Goal: Transaction & Acquisition: Purchase product/service

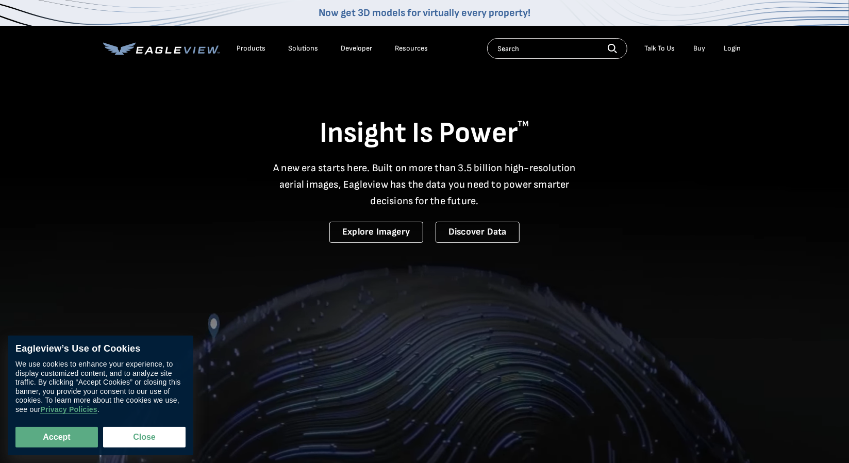
click at [744, 47] on li "Login" at bounding box center [733, 48] width 27 height 15
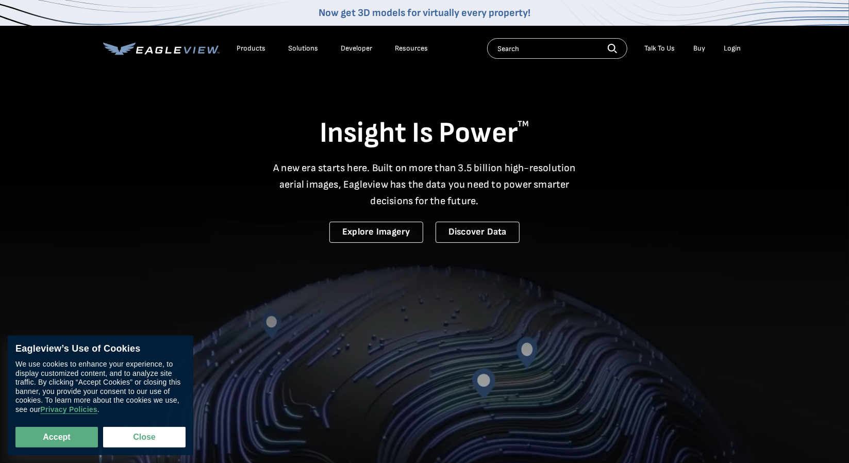
click at [737, 47] on div "Login" at bounding box center [733, 48] width 17 height 9
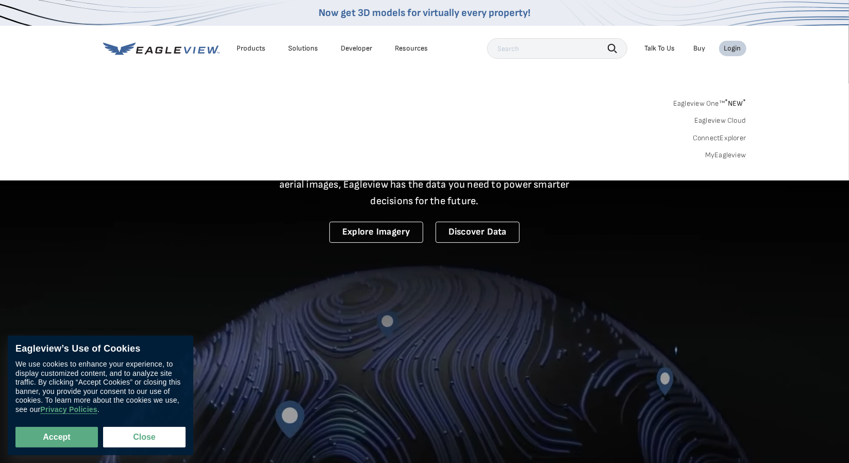
click at [724, 156] on link "MyEagleview" at bounding box center [726, 155] width 41 height 9
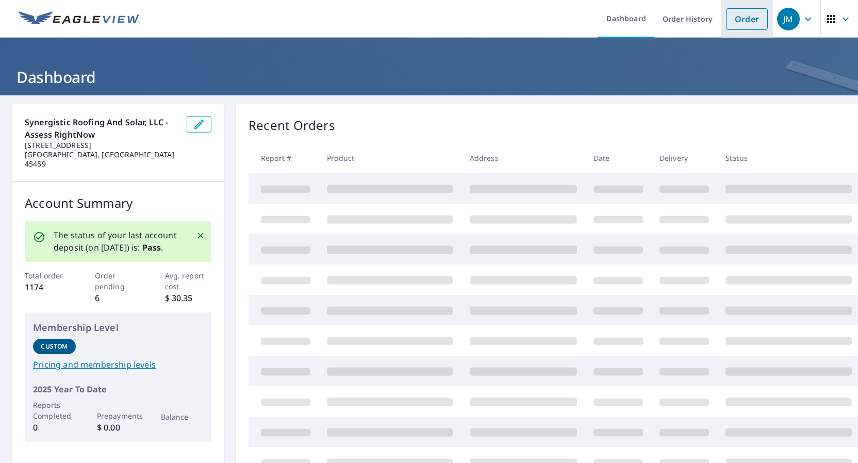
click at [737, 20] on link "Order" at bounding box center [747, 19] width 42 height 22
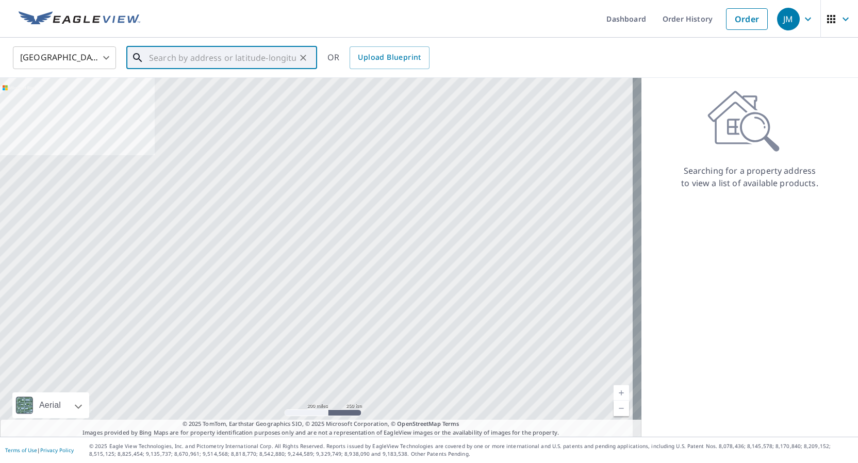
click at [165, 58] on input "text" at bounding box center [222, 57] width 147 height 29
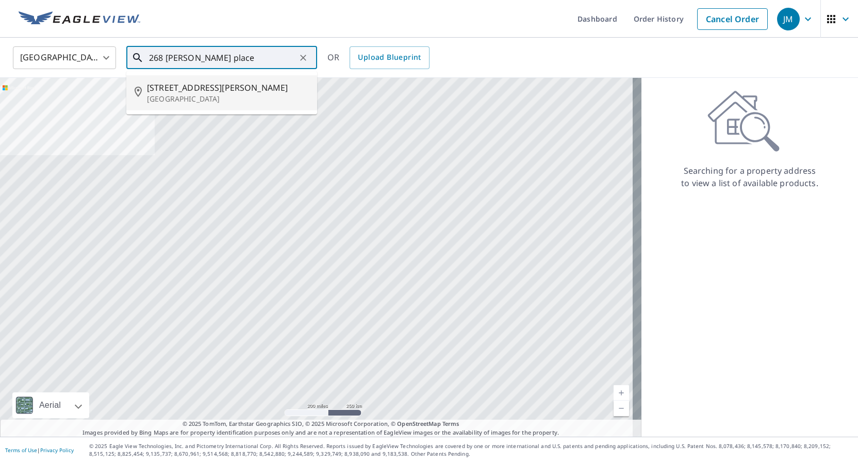
click at [185, 91] on span "268 Mills Pl" at bounding box center [228, 87] width 162 height 12
type input "268 Mills Pl New Lebanon, OH 45345"
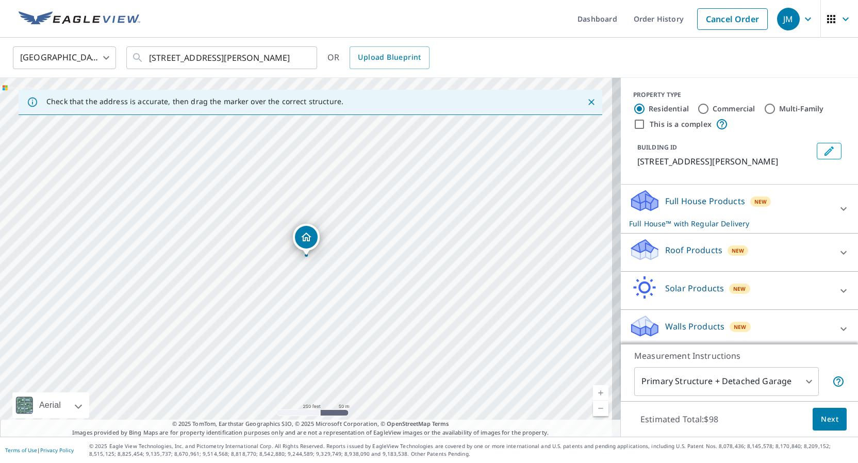
click at [593, 388] on link "Current Level 17, Zoom In" at bounding box center [600, 392] width 15 height 15
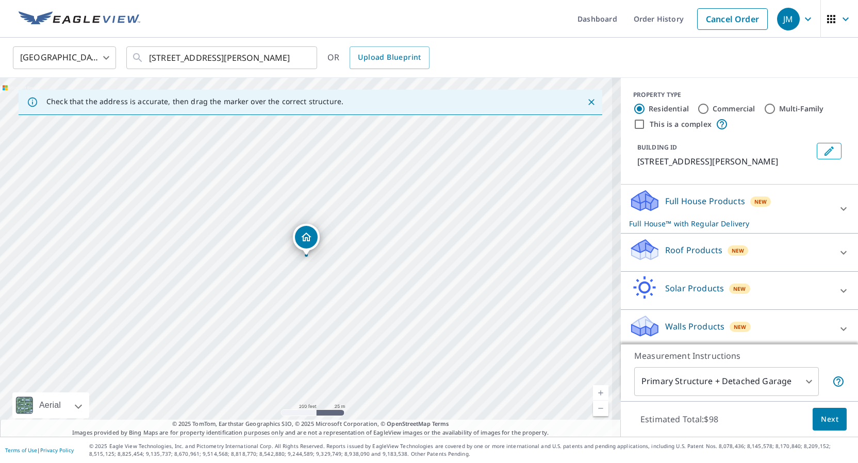
click at [593, 388] on link "Current Level 18, Zoom In" at bounding box center [600, 392] width 15 height 15
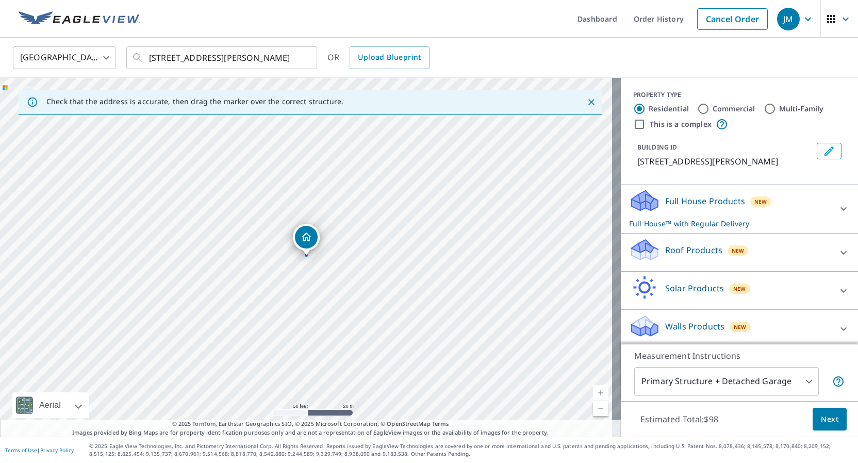
click at [593, 388] on link "Current Level 19, Zoom In" at bounding box center [600, 392] width 15 height 15
click at [688, 247] on p "Roof Products" at bounding box center [693, 250] width 57 height 12
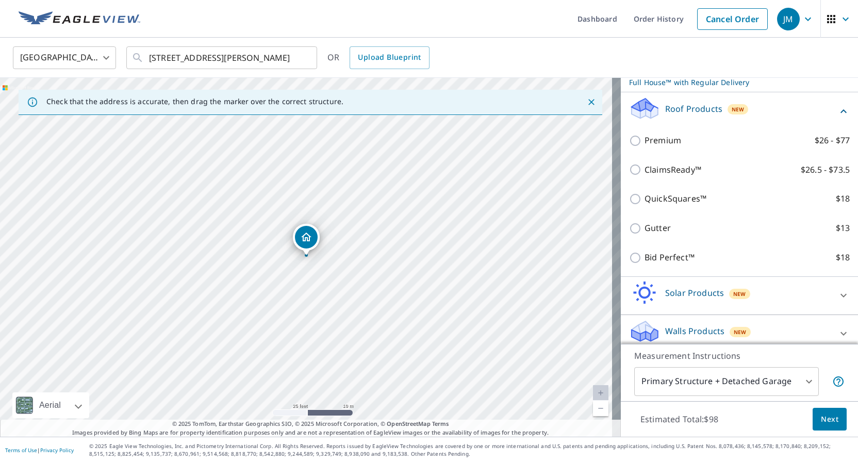
scroll to position [150, 0]
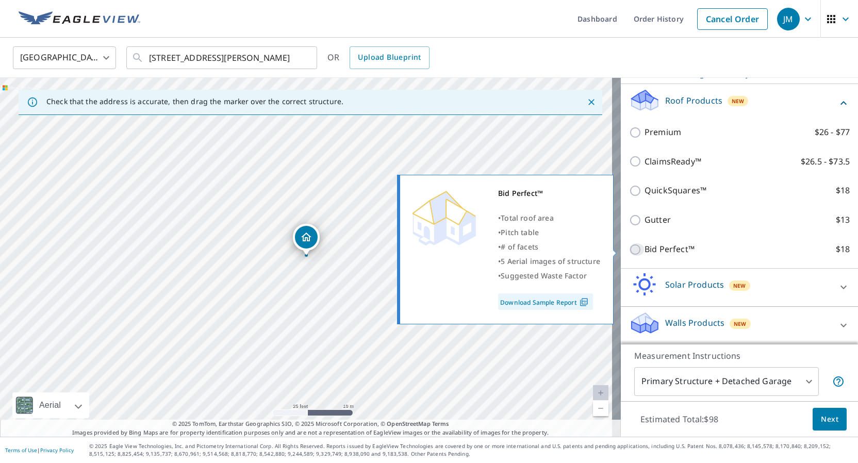
click at [629, 249] on input "Bid Perfect™ $18" at bounding box center [636, 249] width 15 height 12
checkbox input "true"
checkbox input "false"
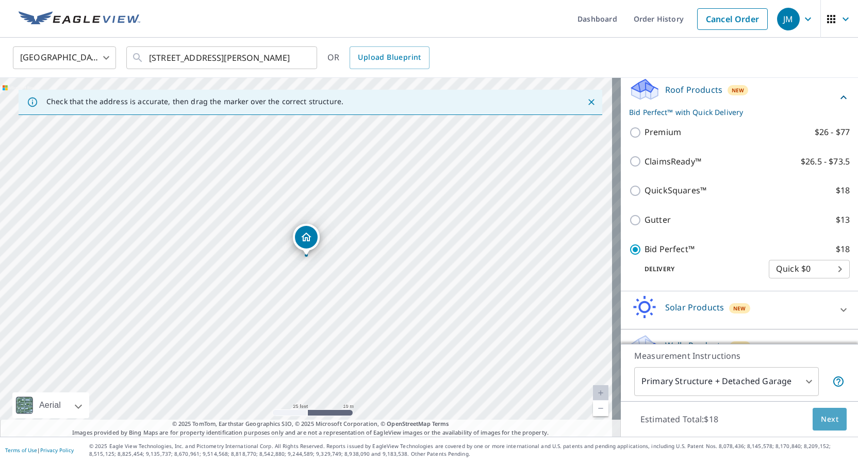
click at [821, 419] on span "Next" at bounding box center [830, 419] width 18 height 13
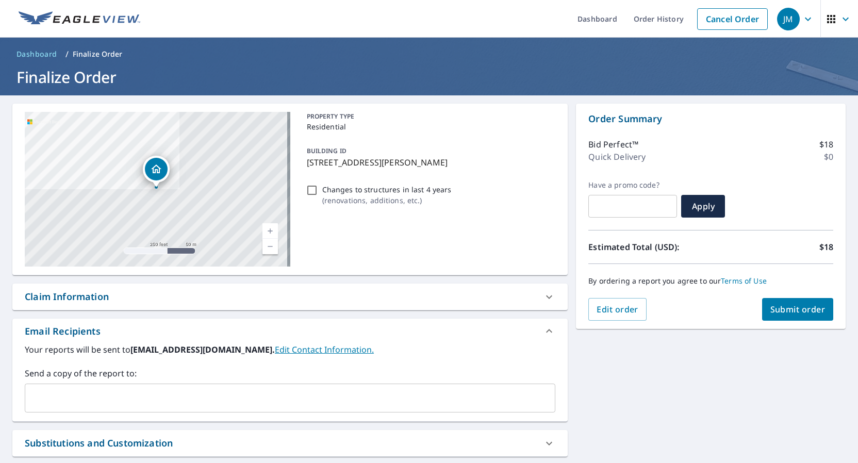
click at [786, 300] on button "Submit order" at bounding box center [798, 309] width 72 height 23
